Goal: Information Seeking & Learning: Learn about a topic

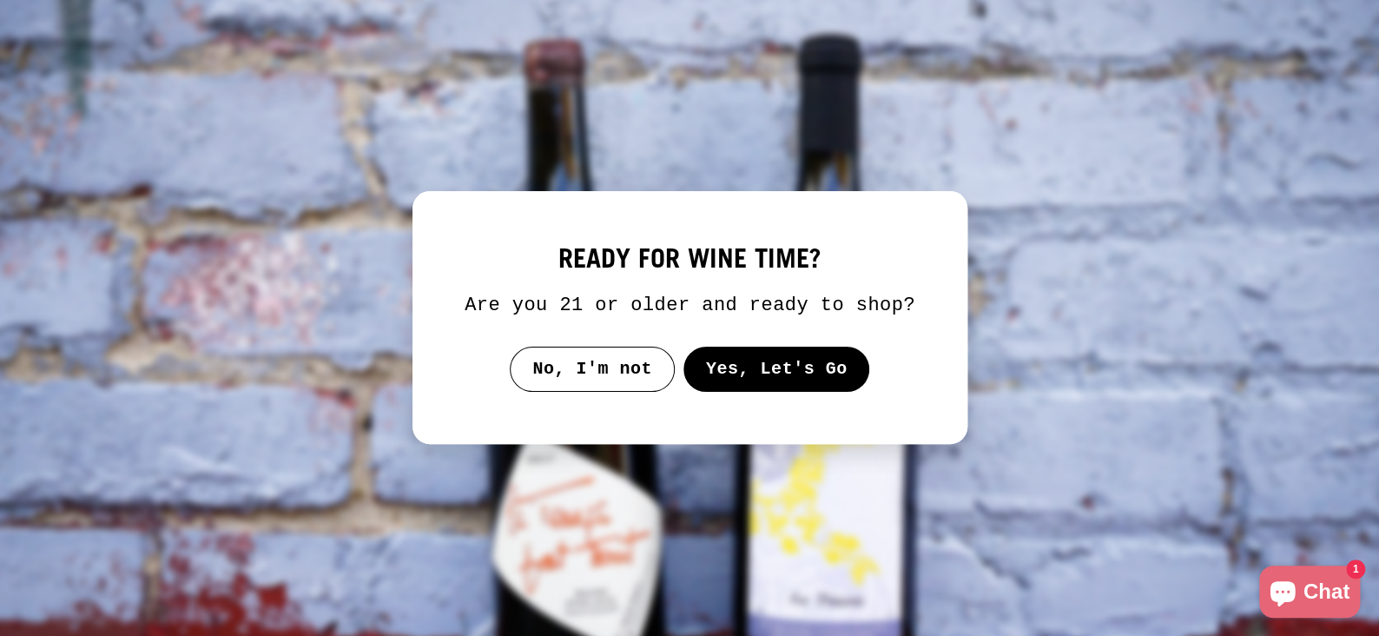
click at [752, 371] on button "Yes, Let's Go" at bounding box center [776, 368] width 187 height 45
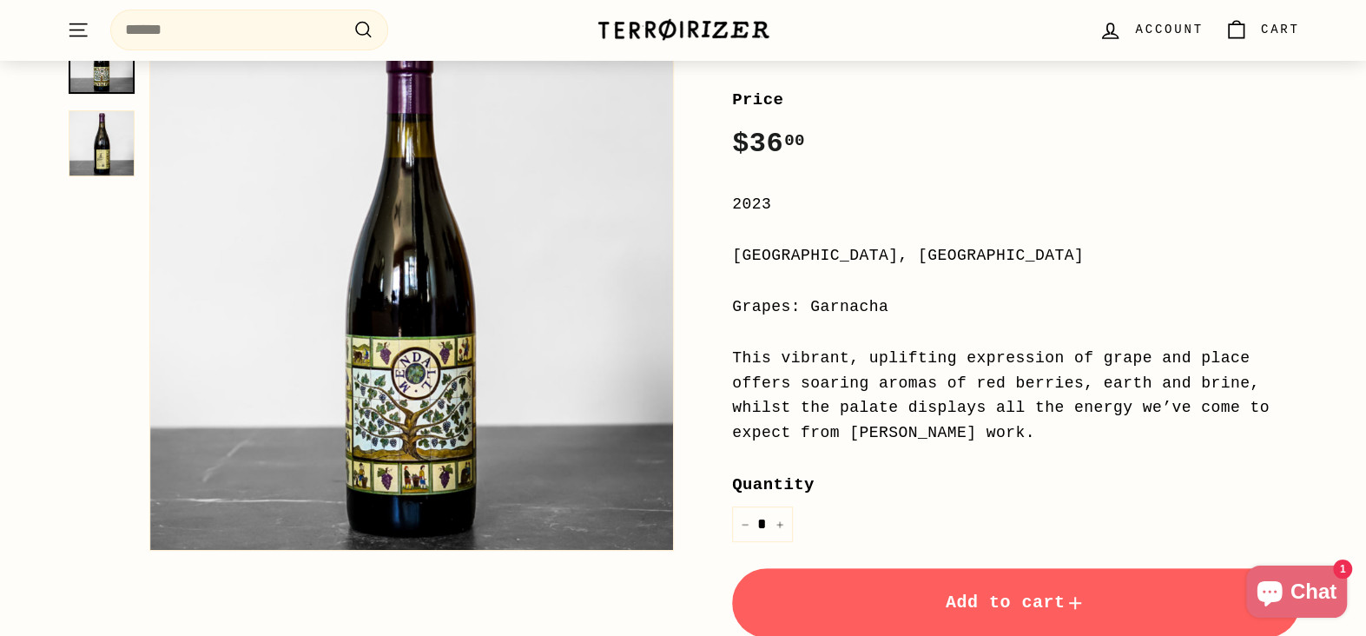
scroll to position [261, 0]
drag, startPoint x: 811, startPoint y: 356, endPoint x: 1195, endPoint y: 427, distance: 390.4
click at [1195, 427] on div "This vibrant, uplifting expression of grape and place offers soaring aromas of …" at bounding box center [1016, 395] width 568 height 100
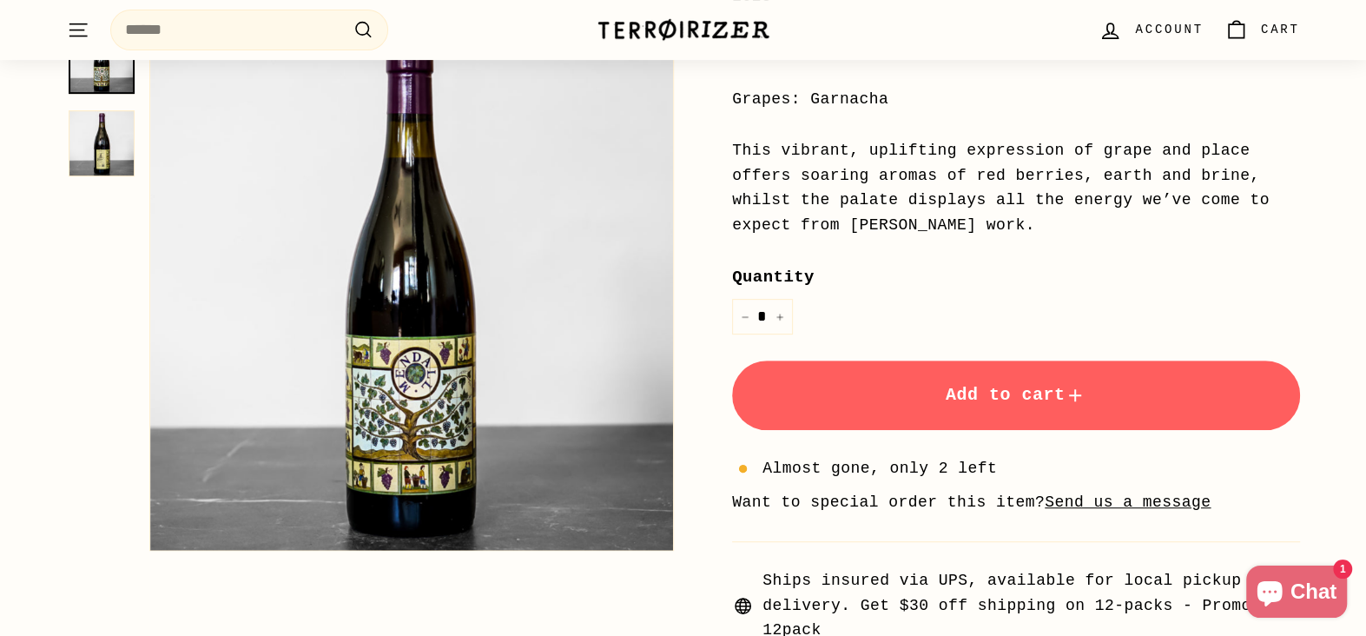
scroll to position [695, 0]
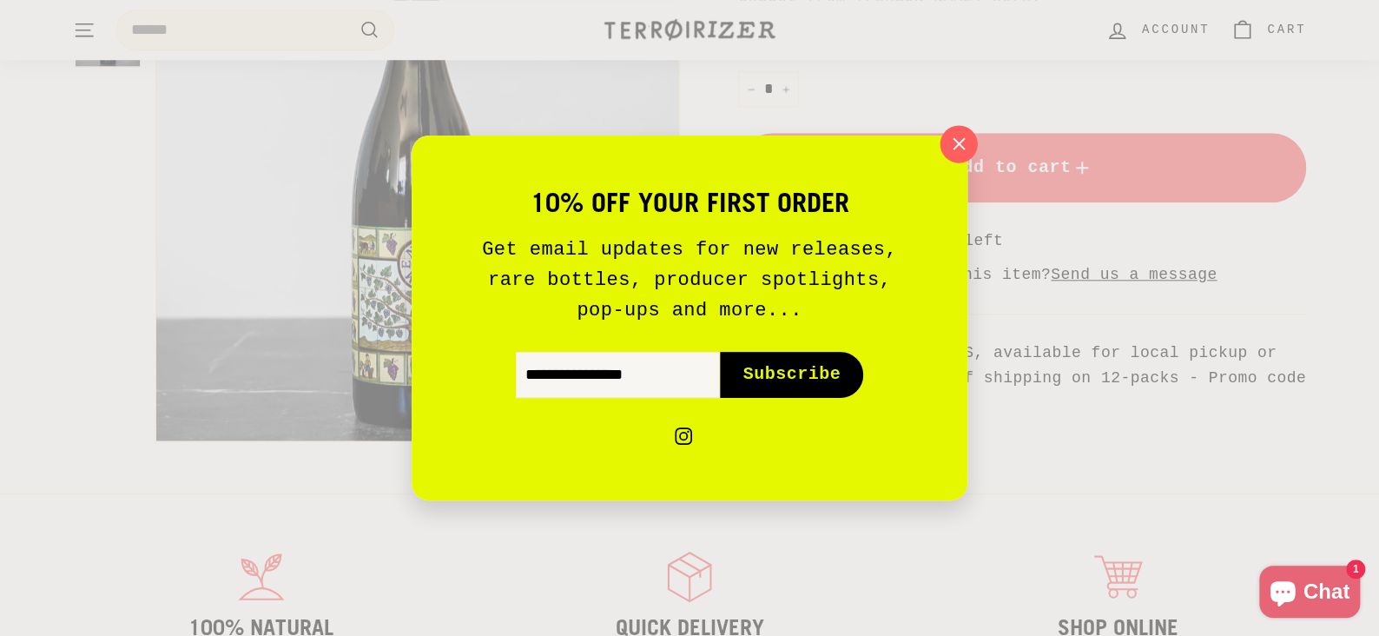
click at [960, 145] on icon "button" at bounding box center [958, 143] width 11 height 11
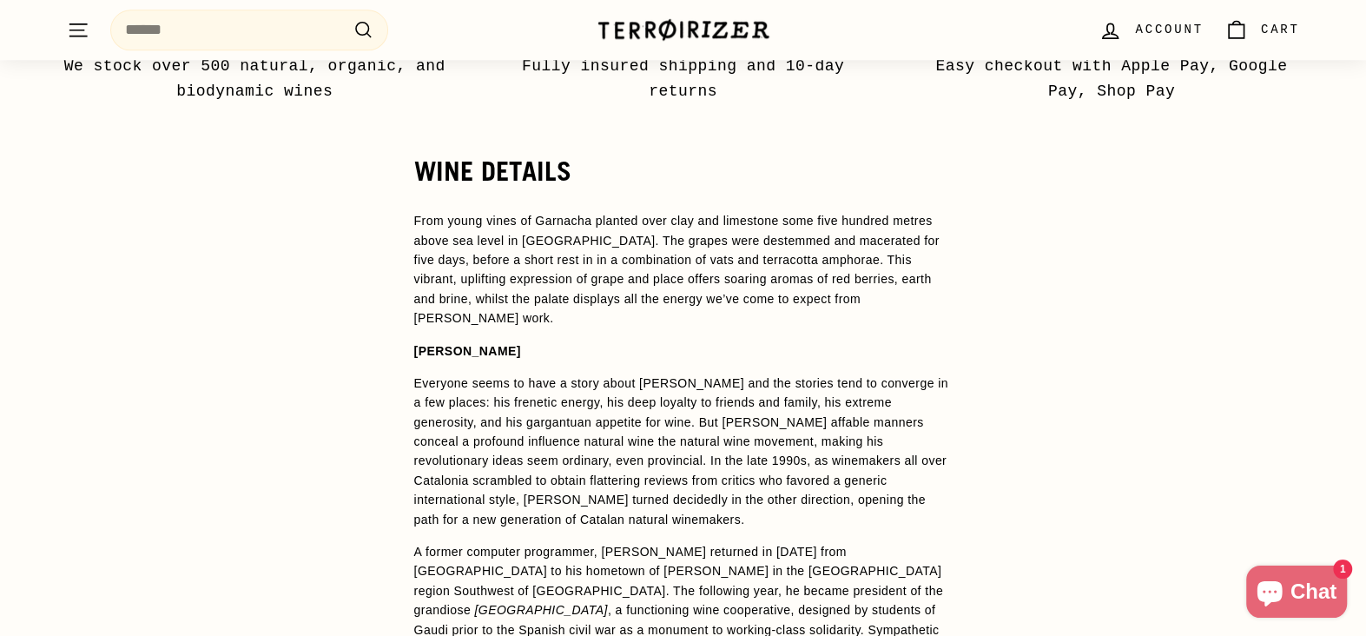
scroll to position [1303, 0]
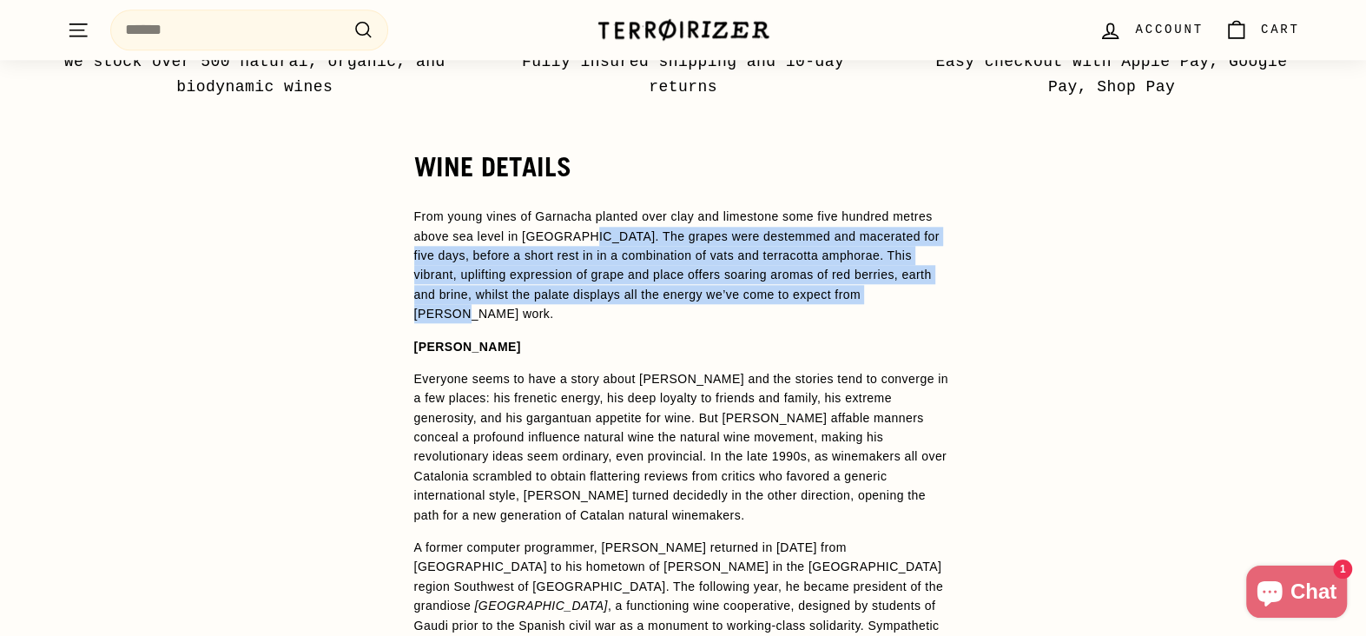
drag, startPoint x: 571, startPoint y: 229, endPoint x: 796, endPoint y: 294, distance: 234.1
click at [796, 294] on p "From young vines of Garnacha planted over clay and limestone some five hundred …" at bounding box center [683, 265] width 538 height 116
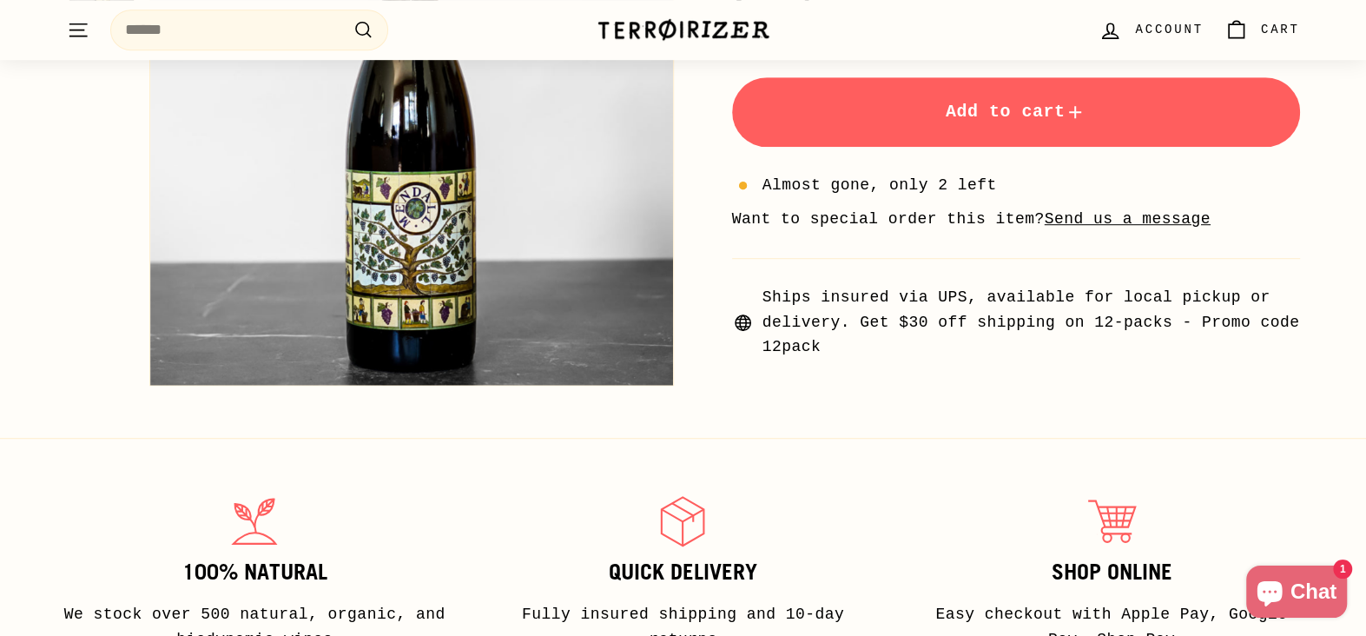
scroll to position [261, 0]
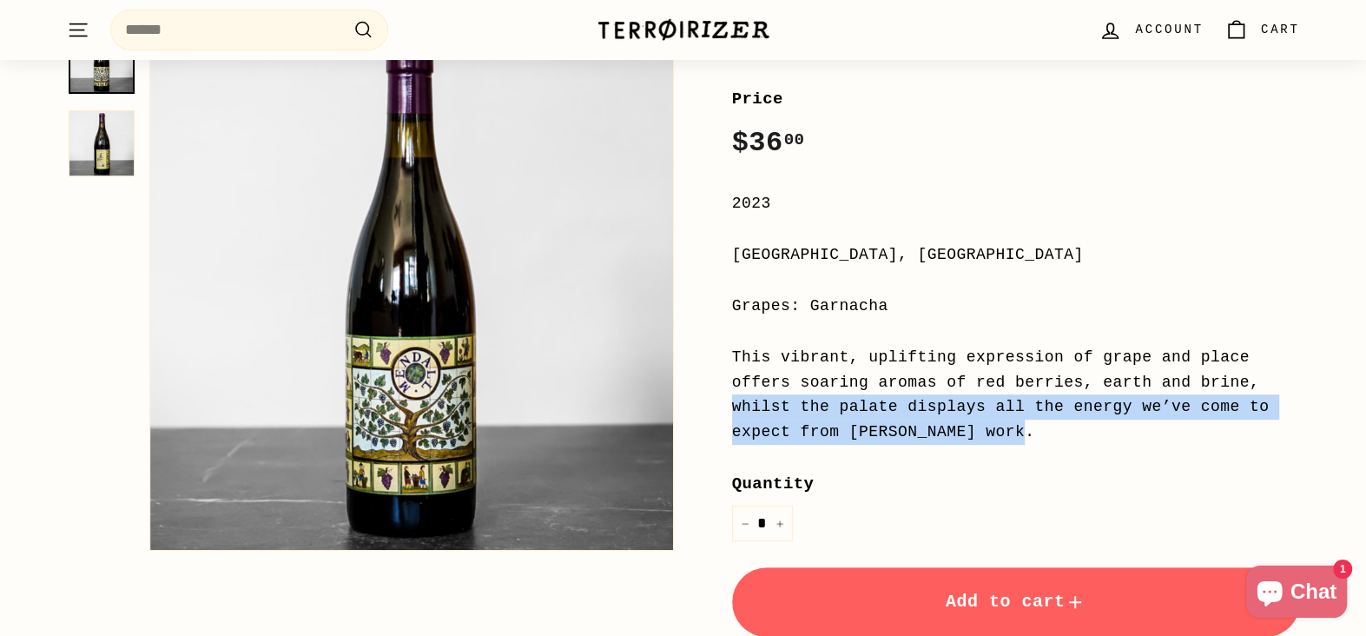
drag, startPoint x: 954, startPoint y: 373, endPoint x: 1202, endPoint y: 405, distance: 249.6
click at [1202, 405] on div "This vibrant, uplifting expression of grape and place offers soaring aromas of …" at bounding box center [1016, 395] width 568 height 100
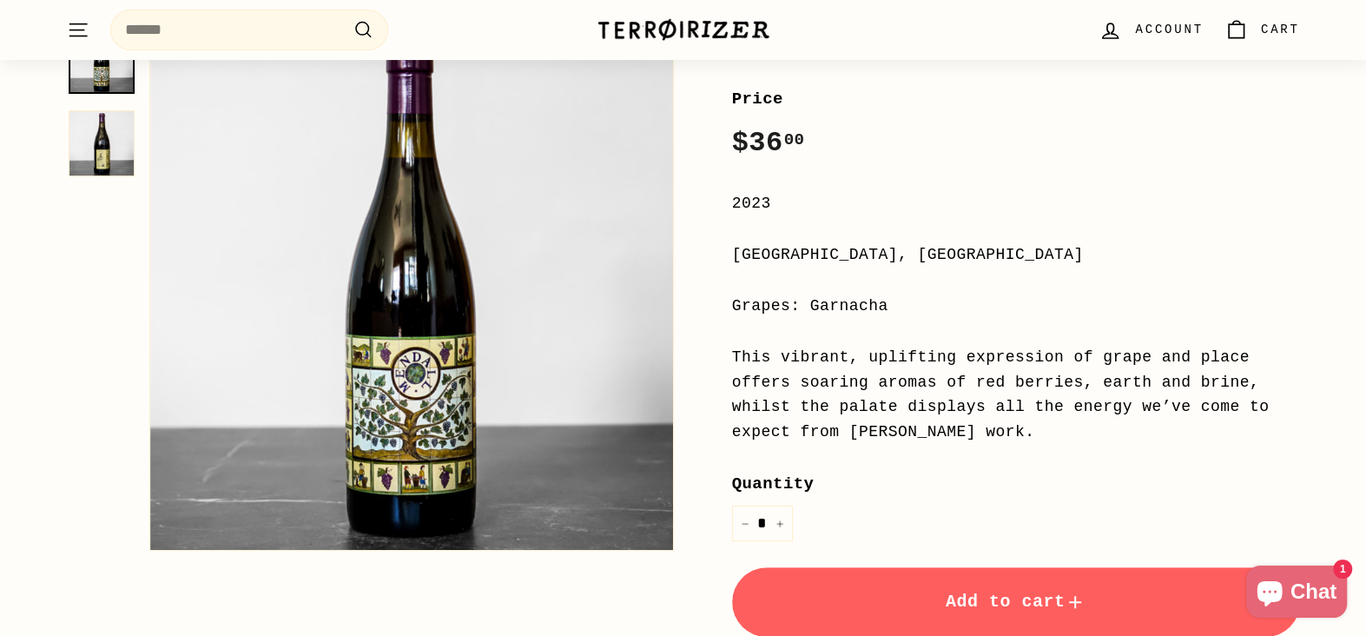
drag, startPoint x: 1125, startPoint y: 386, endPoint x: 1257, endPoint y: 395, distance: 133.1
click at [1257, 395] on div "This vibrant, uplifting expression of grape and place offers soaring aromas of …" at bounding box center [1016, 395] width 568 height 100
drag, startPoint x: 808, startPoint y: 410, endPoint x: 1131, endPoint y: 424, distance: 322.5
click at [1131, 424] on div "This vibrant, uplifting expression of grape and place offers soaring aromas of …" at bounding box center [1016, 395] width 568 height 100
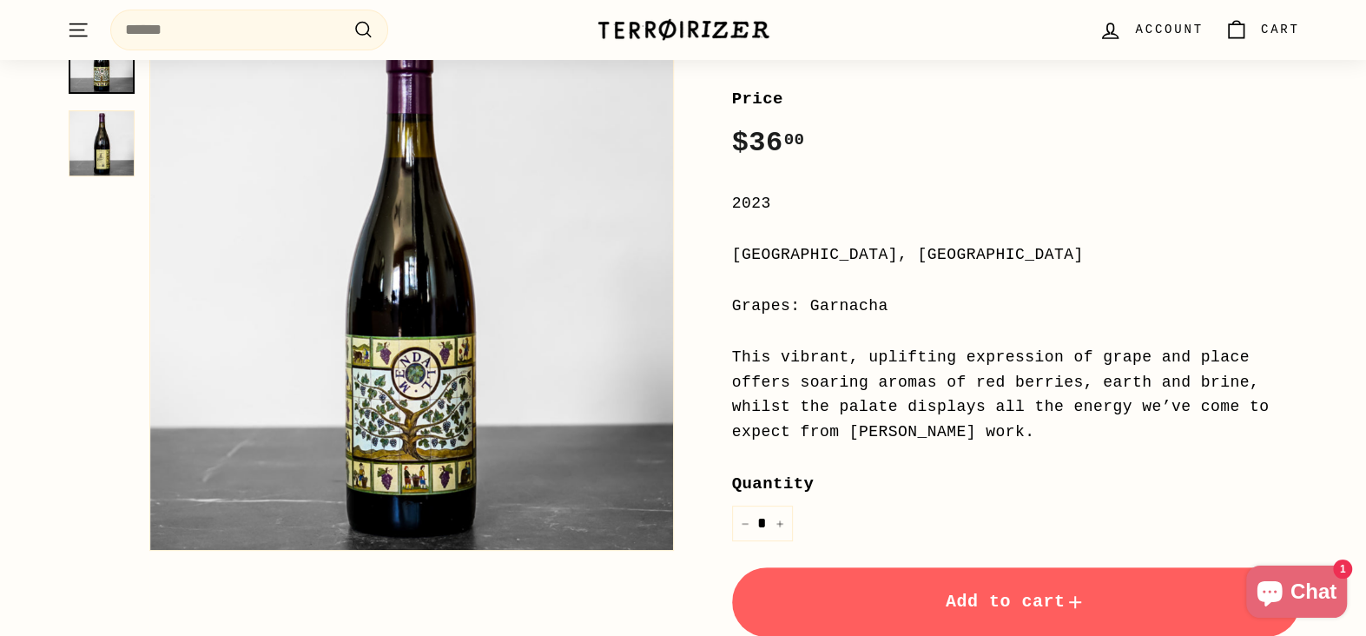
click at [1131, 424] on div "This vibrant, uplifting expression of grape and place offers soaring aromas of …" at bounding box center [1016, 395] width 568 height 100
drag, startPoint x: 1077, startPoint y: 386, endPoint x: 1140, endPoint y: 392, distance: 63.7
click at [1140, 392] on div "This vibrant, uplifting expression of grape and place offers soaring aromas of …" at bounding box center [1016, 395] width 568 height 100
drag, startPoint x: 1144, startPoint y: 385, endPoint x: 1095, endPoint y: 371, distance: 51.4
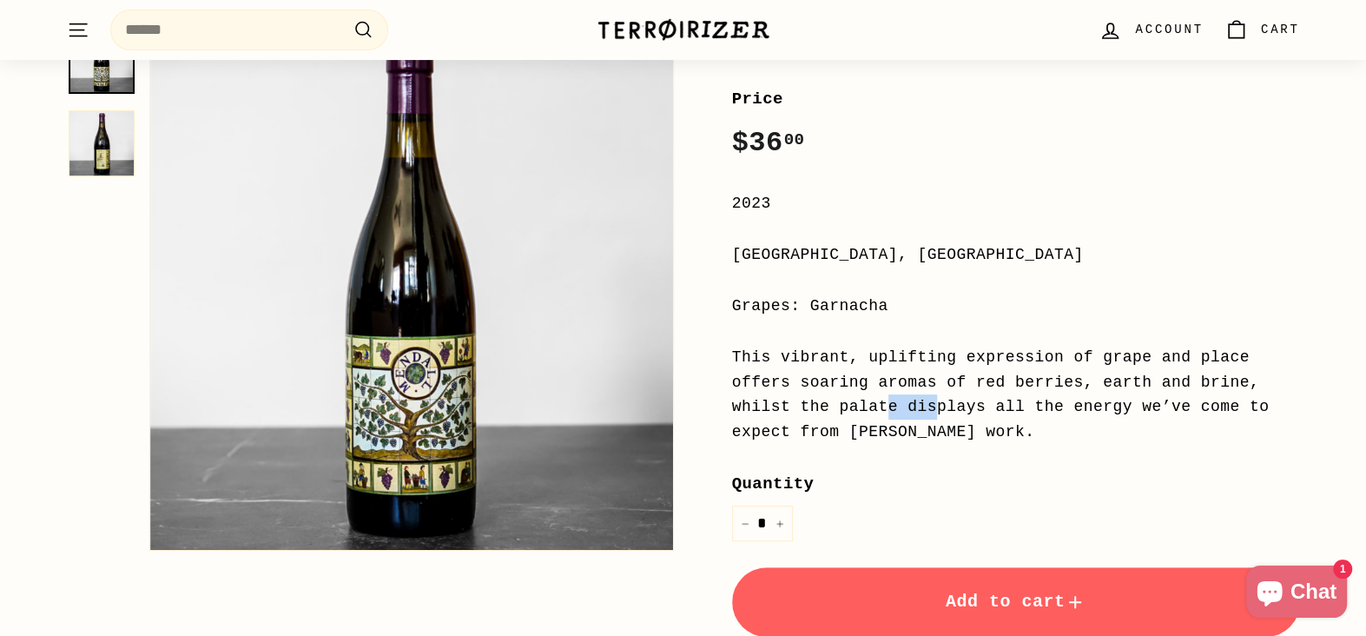
click at [1095, 371] on div "This vibrant, uplifting expression of grape and place offers soaring aromas of …" at bounding box center [1016, 395] width 568 height 100
copy div "brine"
